Goal: Navigation & Orientation: Find specific page/section

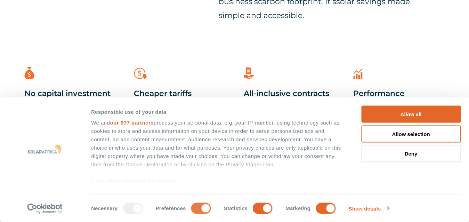
click at [195, 211] on input "Preferences" at bounding box center [201, 207] width 20 height 11
checkbox input "false"
click at [255, 210] on input "Statistics" at bounding box center [263, 207] width 20 height 11
checkbox input "false"
click at [320, 209] on input "Marketing" at bounding box center [326, 207] width 20 height 11
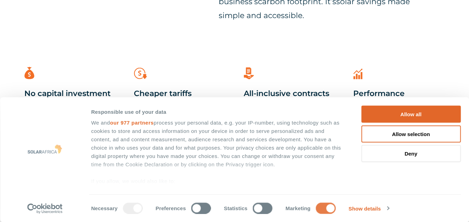
checkbox input "false"
click at [366, 209] on link "Show details" at bounding box center [369, 208] width 40 height 10
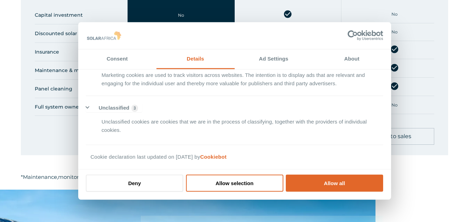
scroll to position [765, 0]
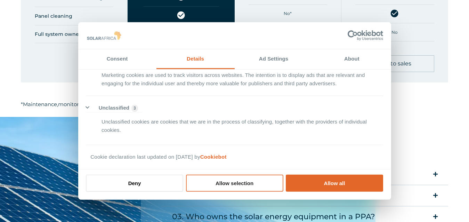
click at [221, 187] on button "Allow selection" at bounding box center [234, 182] width 97 height 17
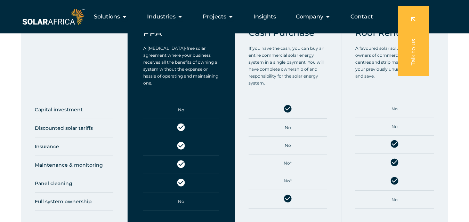
scroll to position [591, 0]
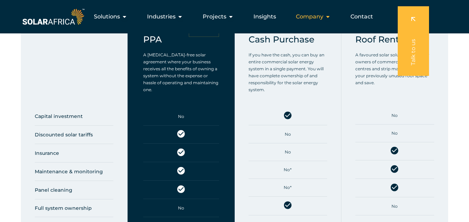
click at [318, 19] on span "Company" at bounding box center [309, 17] width 27 height 8
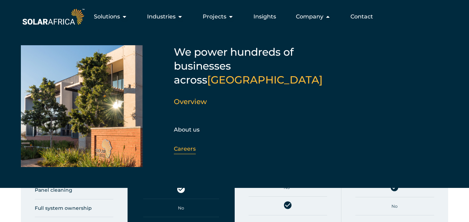
click at [180, 145] on link "Careers" at bounding box center [185, 148] width 22 height 7
